Goal: Task Accomplishment & Management: Use online tool/utility

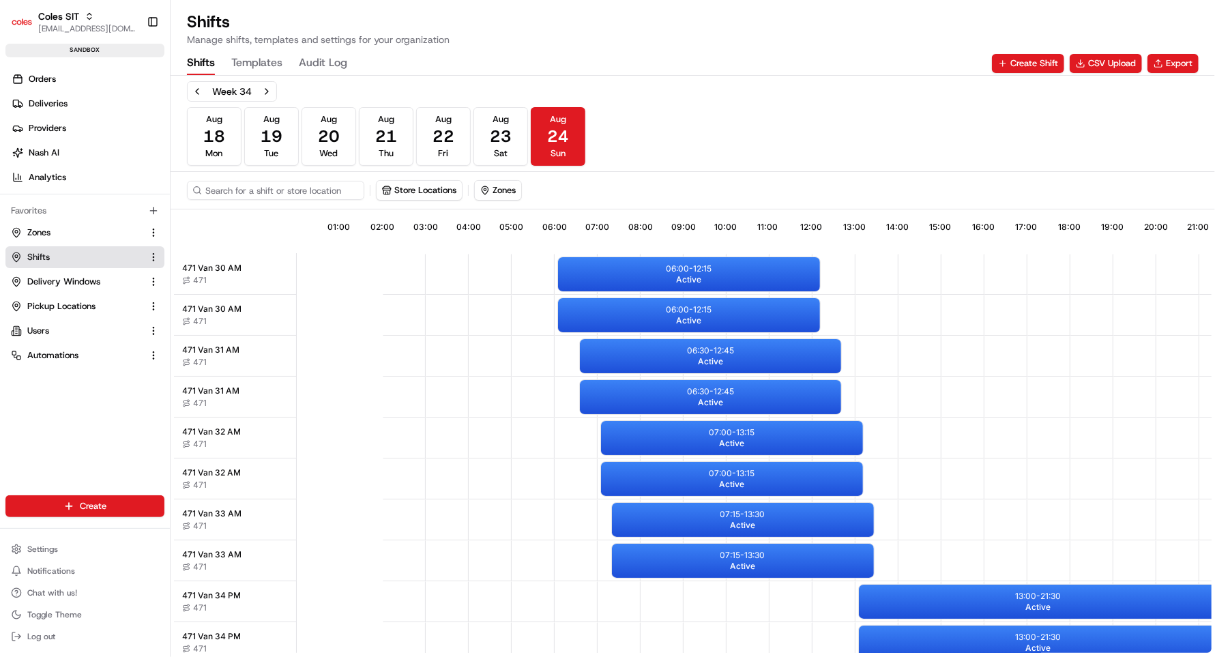
scroll to position [0, 123]
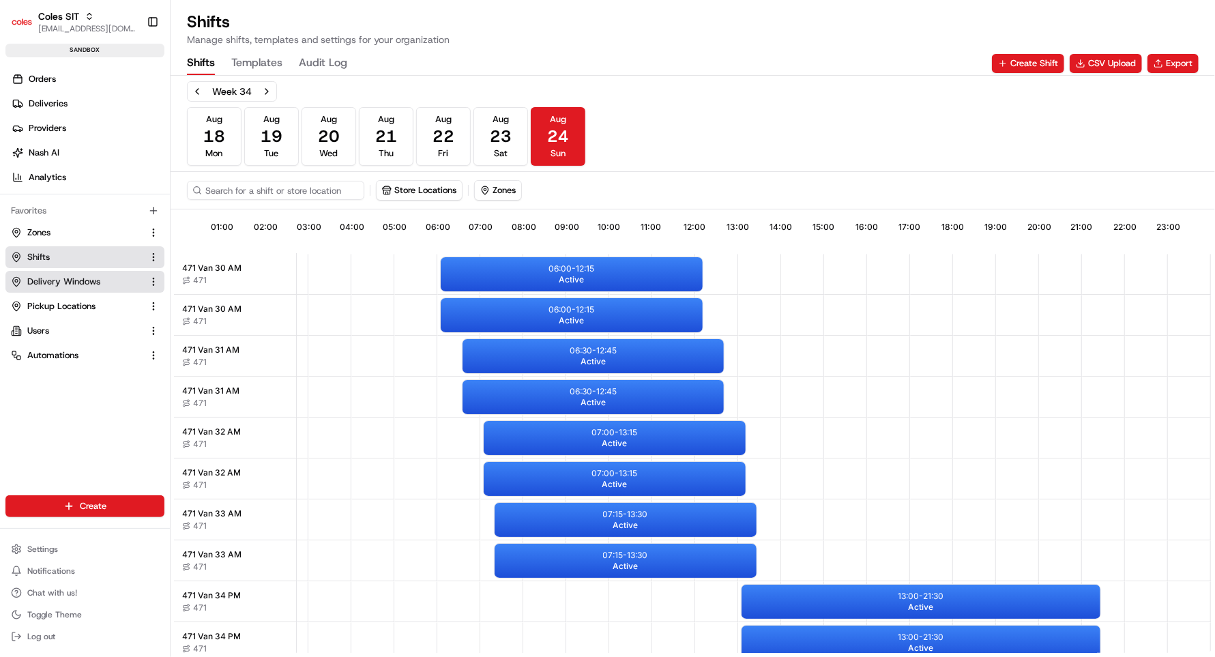
click at [56, 276] on span "Delivery Windows" at bounding box center [63, 282] width 73 height 12
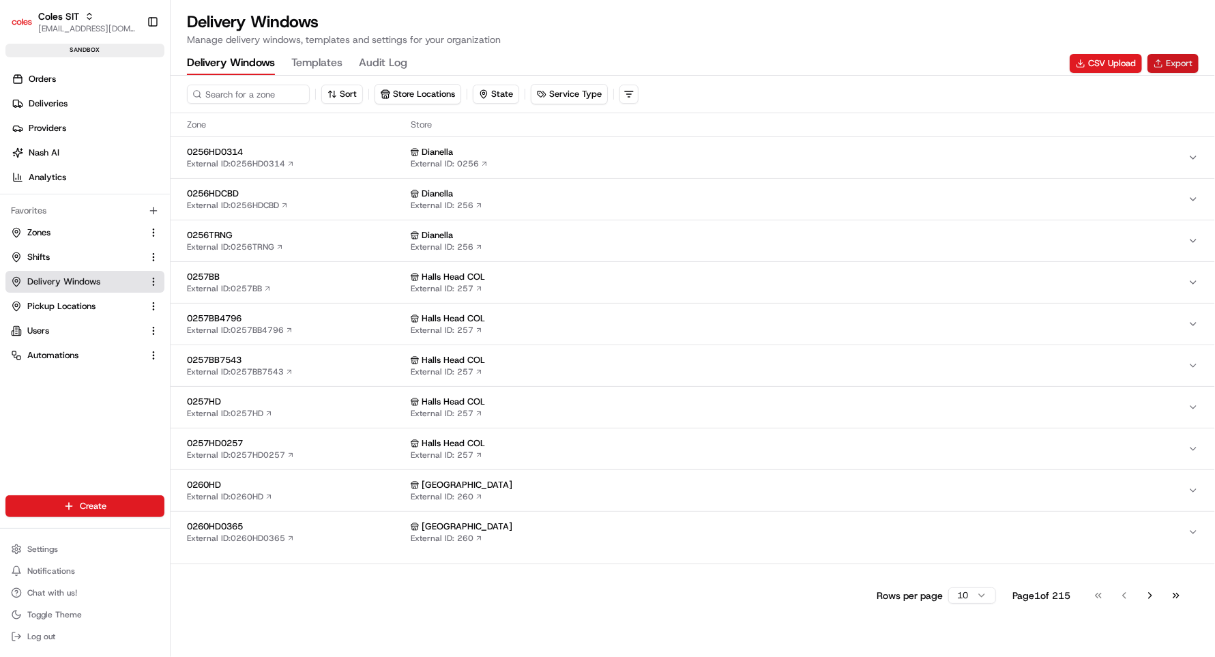
click at [1177, 62] on button "Export" at bounding box center [1173, 63] width 51 height 19
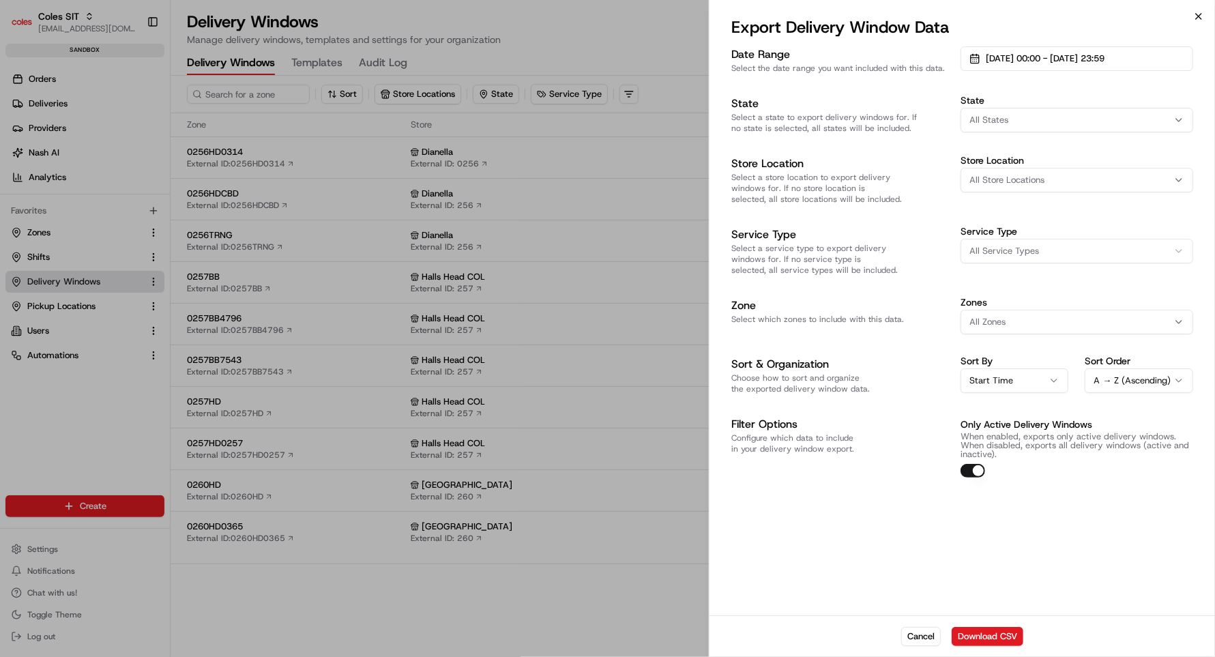
click at [1200, 18] on icon "button" at bounding box center [1198, 16] width 5 height 5
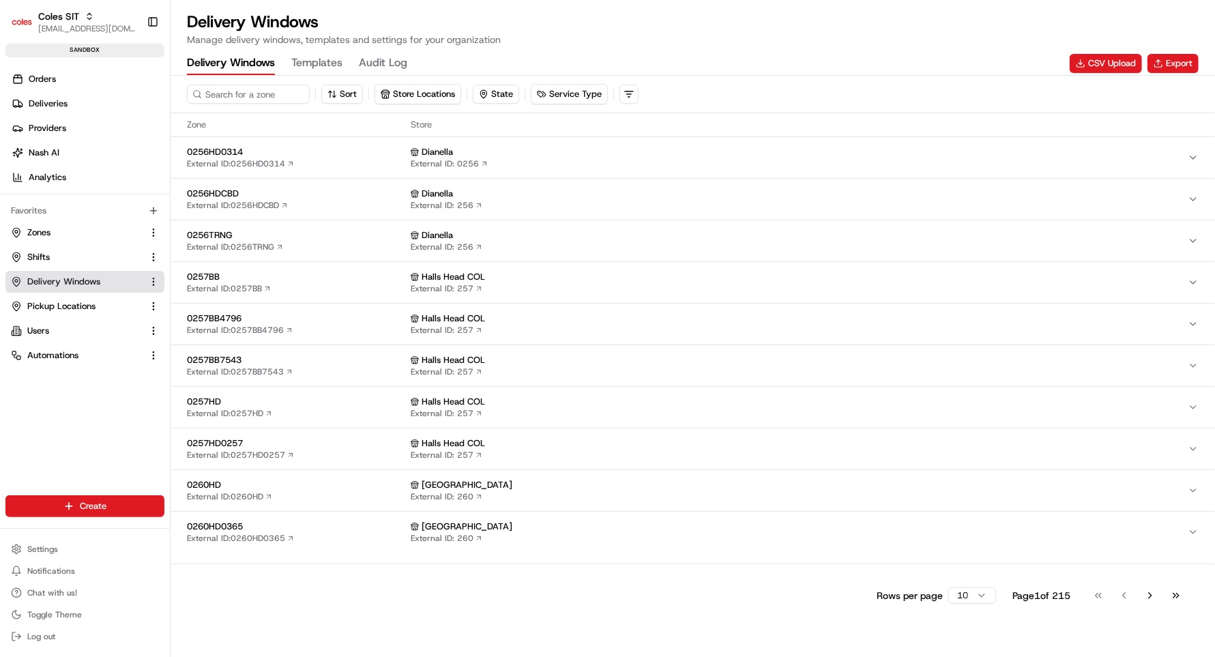
click at [308, 66] on button "Templates" at bounding box center [316, 63] width 51 height 23
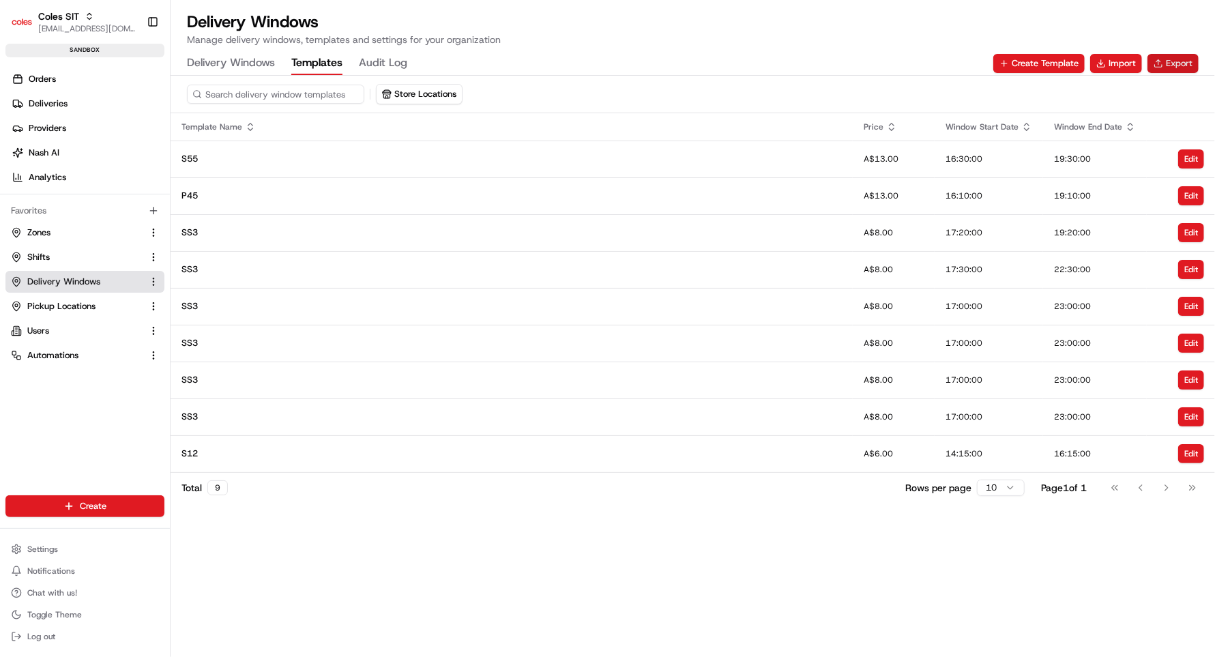
click at [1171, 68] on button "Export" at bounding box center [1173, 63] width 51 height 19
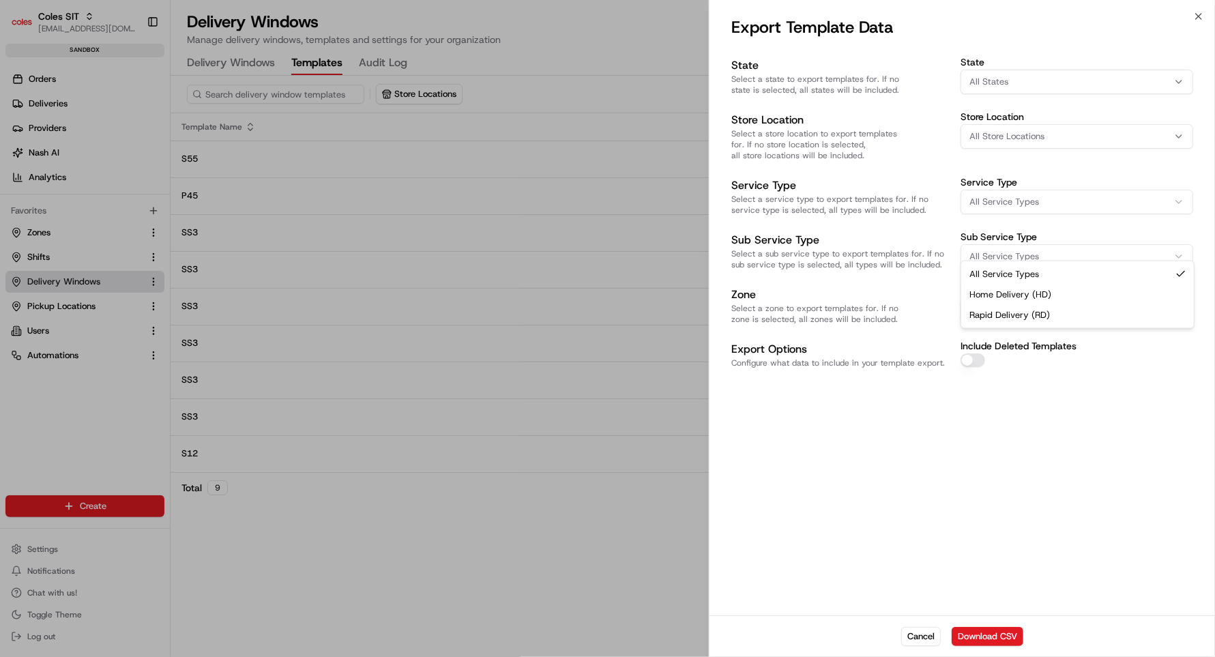
click at [1007, 244] on button "All Service Types" at bounding box center [1077, 256] width 233 height 25
click at [921, 540] on div "State Select a state to export templates for. If no state is selected, all stat…" at bounding box center [963, 335] width 506 height 561
click at [930, 634] on button "Cancel" at bounding box center [921, 636] width 40 height 19
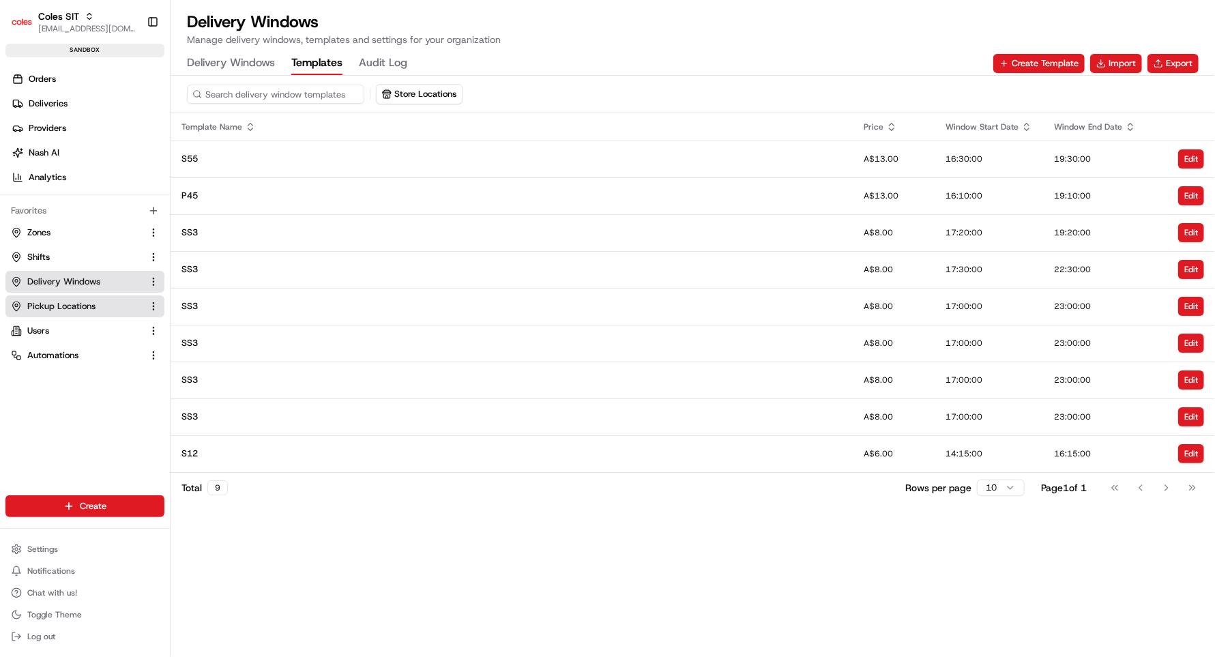
click at [62, 304] on span "Pickup Locations" at bounding box center [61, 306] width 68 height 12
